Goal: Check status: Check status

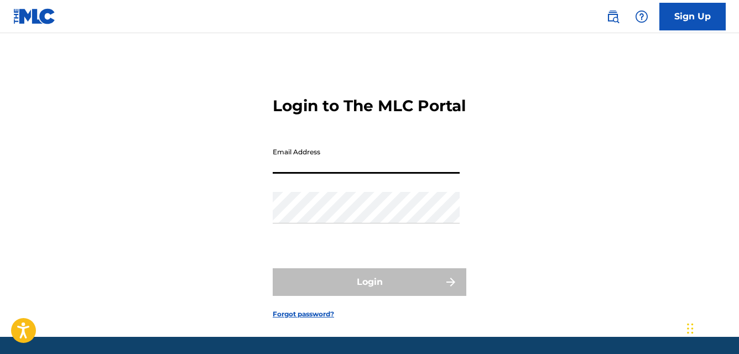
click at [310, 174] on input "Email Address" at bounding box center [366, 158] width 187 height 32
type input "[EMAIL_ADDRESS][DOMAIN_NAME]"
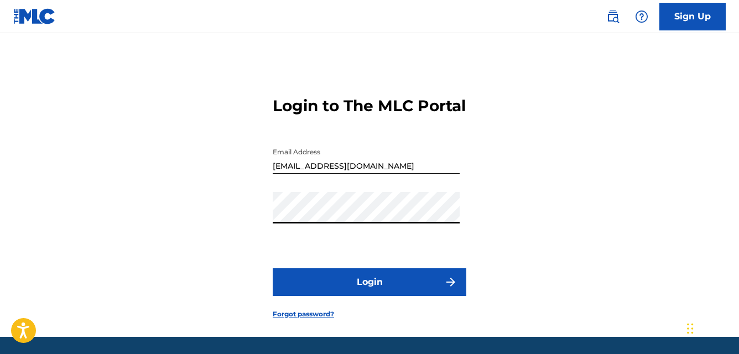
click at [345, 296] on button "Login" at bounding box center [370, 282] width 194 height 28
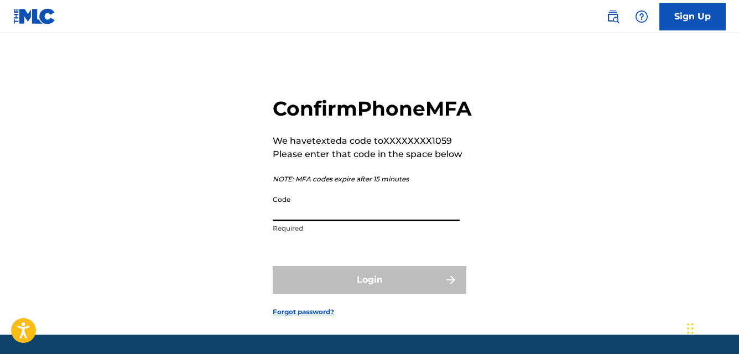
click at [302, 221] on input "Code" at bounding box center [366, 206] width 187 height 32
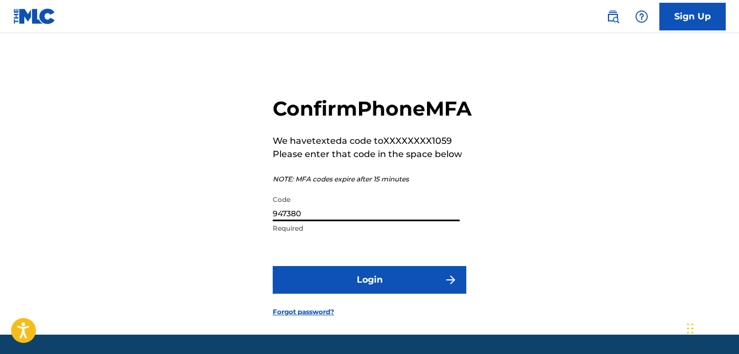
type input "947380"
click at [331, 294] on button "Login" at bounding box center [370, 280] width 194 height 28
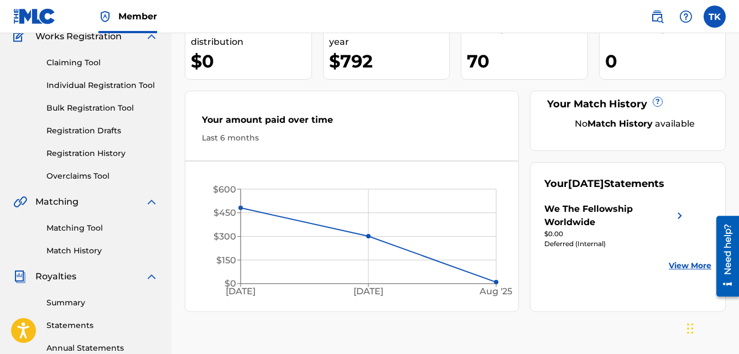
scroll to position [101, 0]
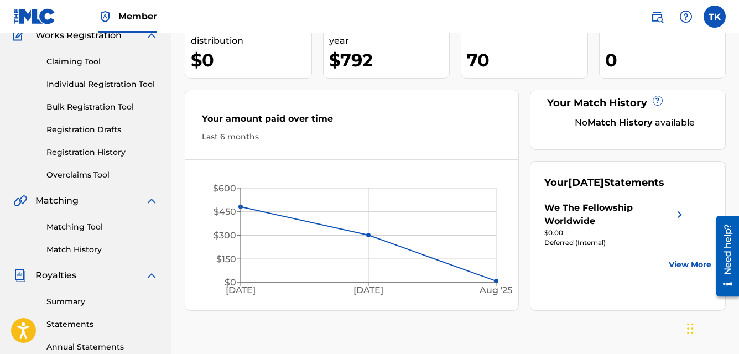
click at [635, 224] on div "We The Fellowship Worldwide" at bounding box center [608, 214] width 129 height 27
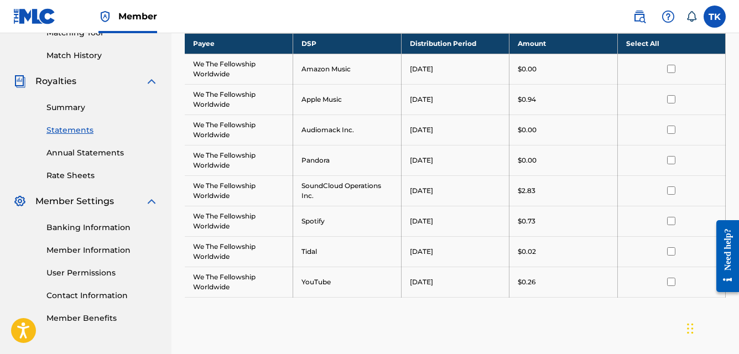
scroll to position [291, 0]
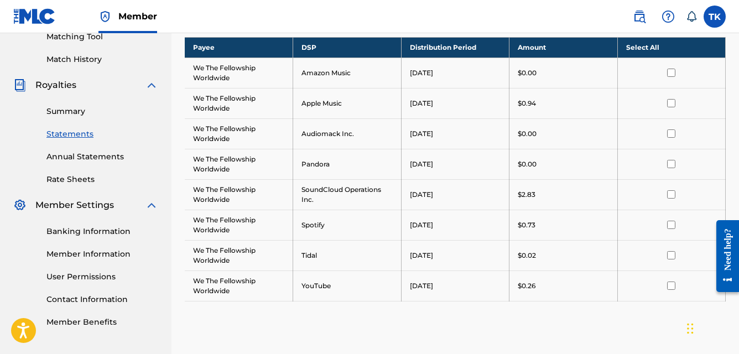
click at [70, 114] on link "Summary" at bounding box center [102, 112] width 112 height 12
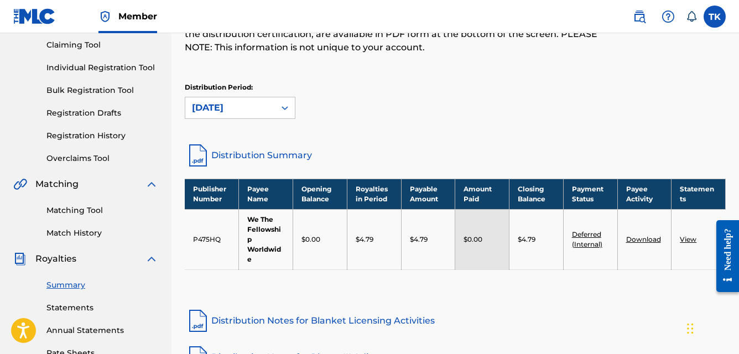
scroll to position [122, 0]
